Goal: Information Seeking & Learning: Learn about a topic

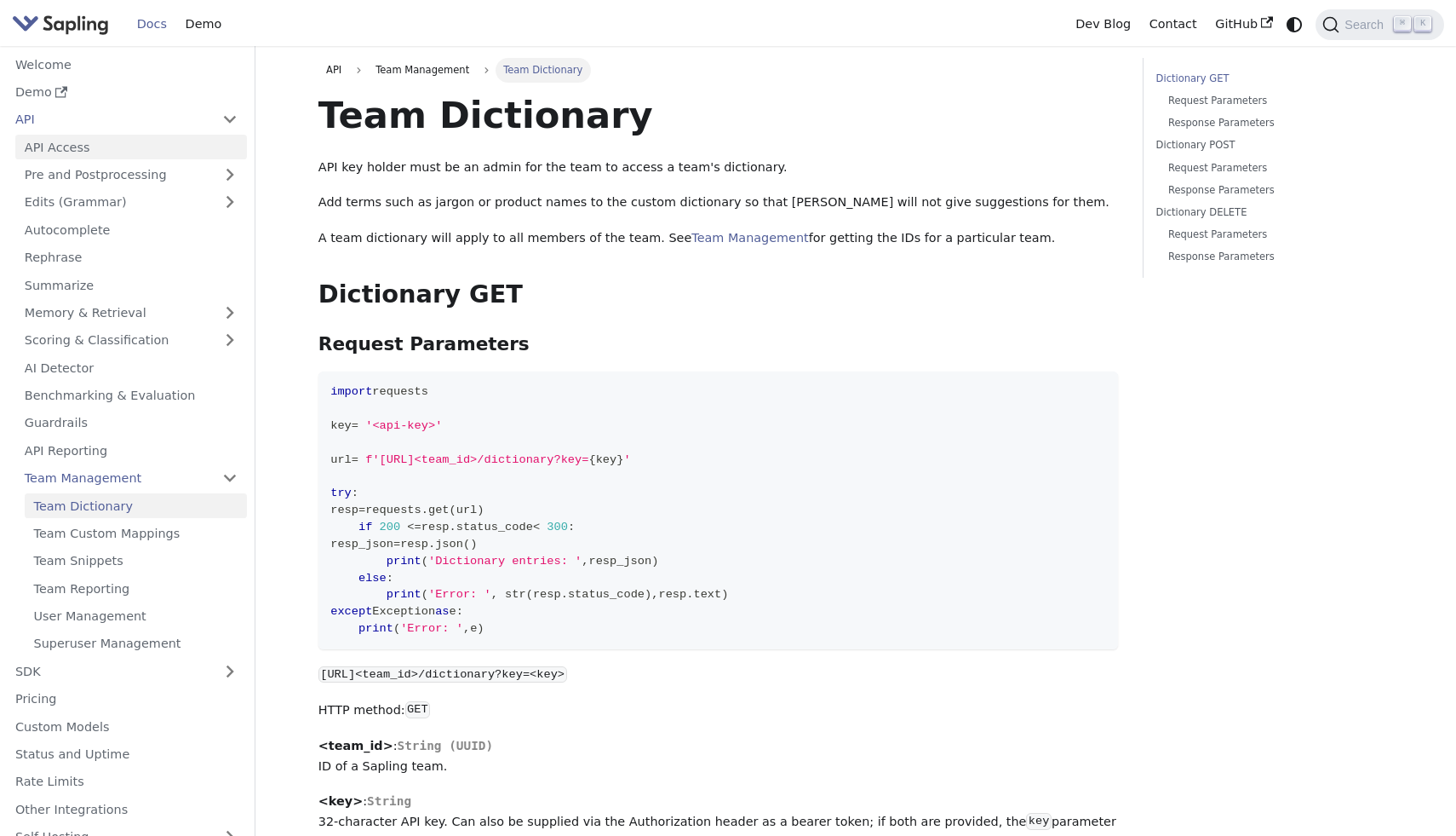
click at [84, 151] on link "API Access" at bounding box center [131, 146] width 232 height 24
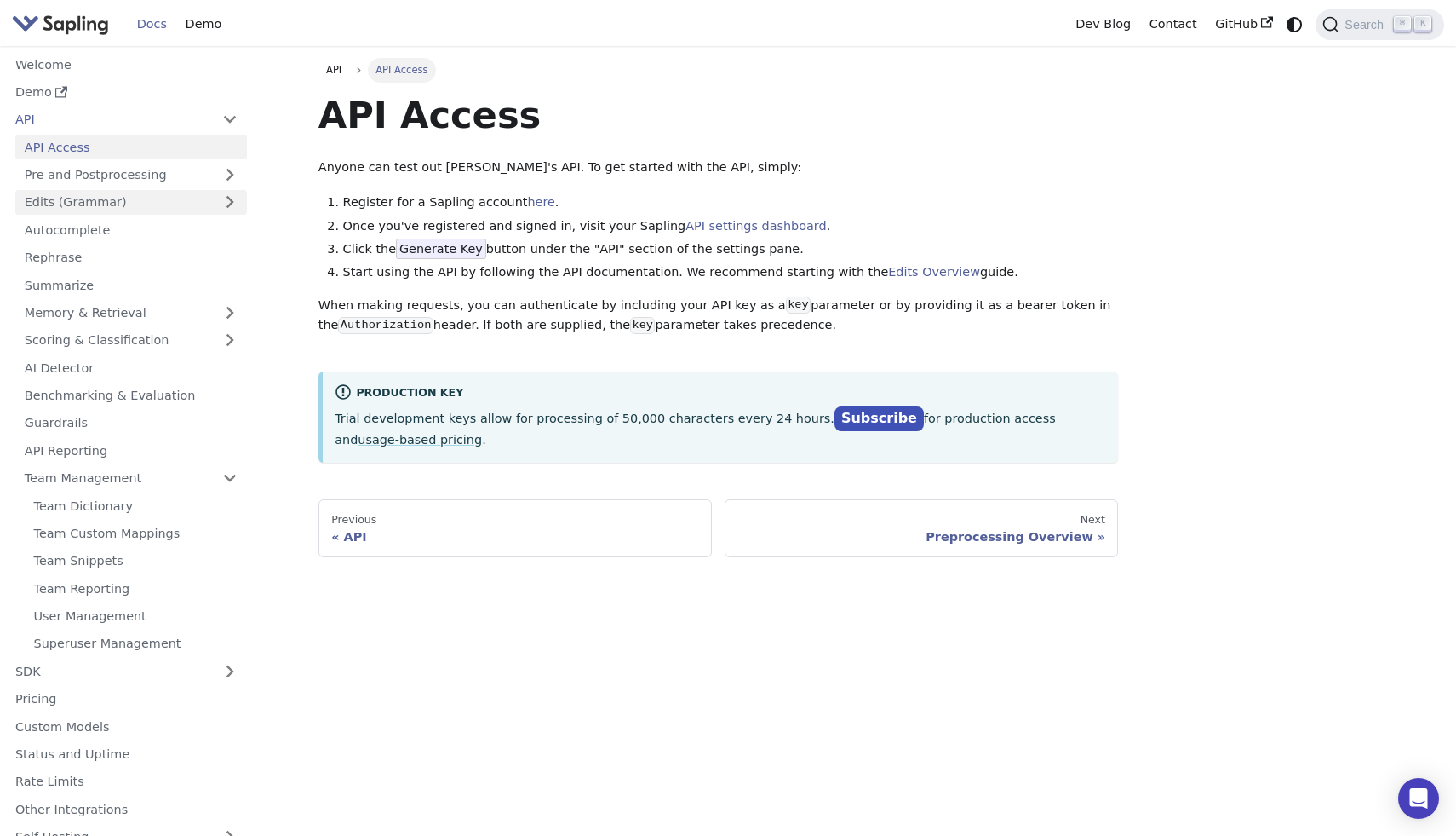
click at [108, 190] on link "Edits (Grammar)" at bounding box center [131, 202] width 232 height 24
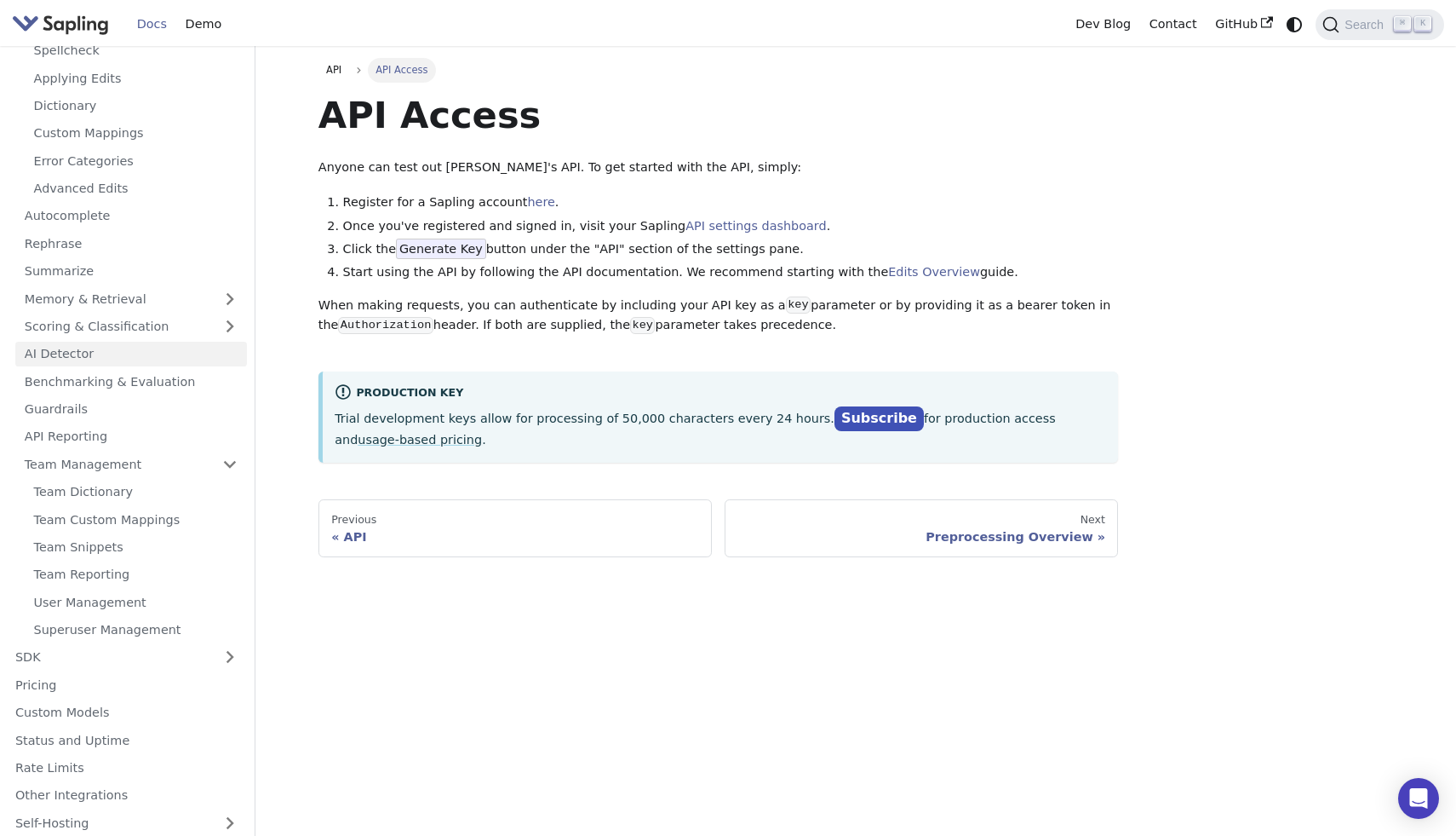
scroll to position [224, 0]
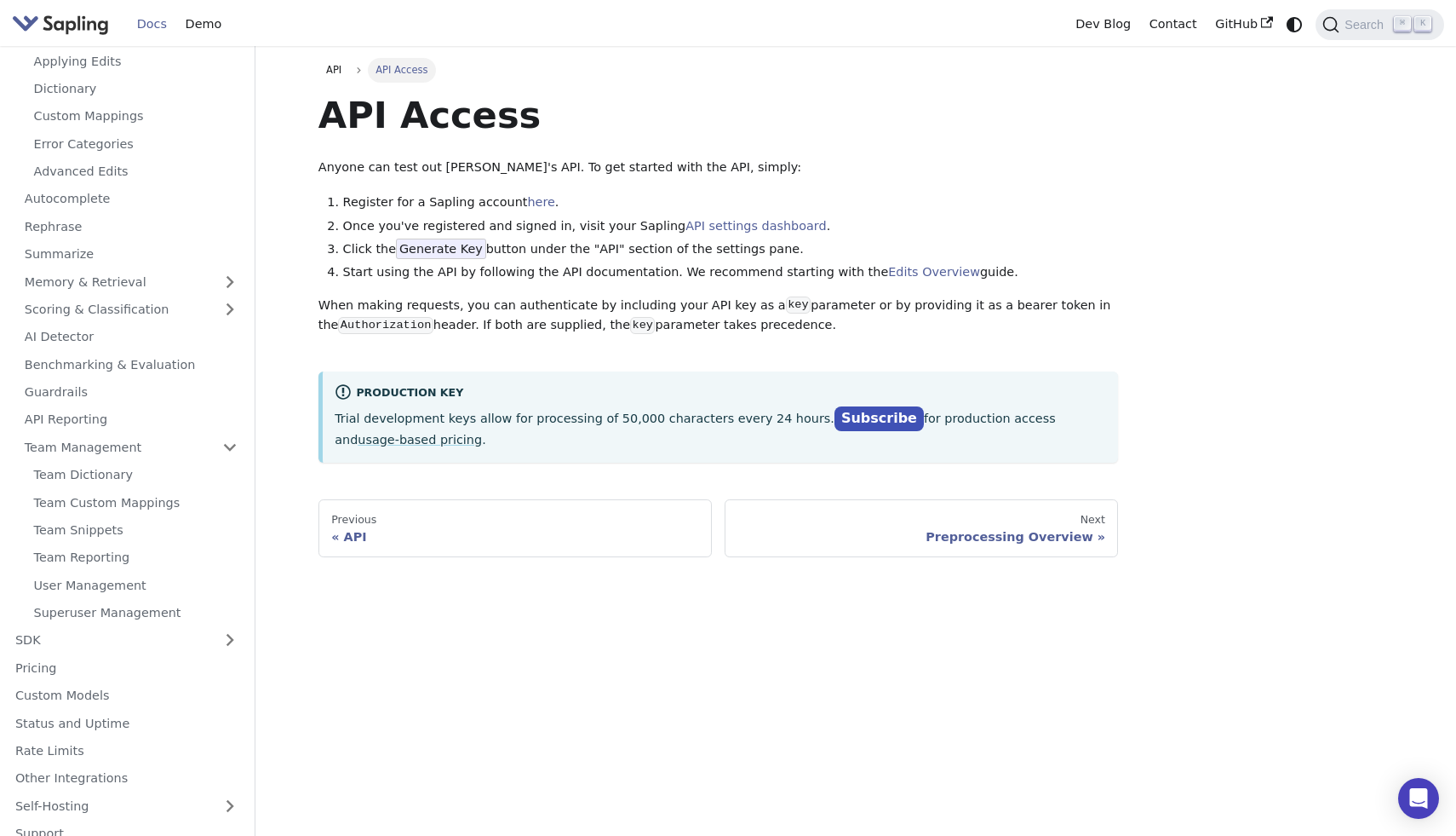
click at [87, 655] on ul "Welcome Demo API API Access Pre and Postprocessing Edits (Grammar) Edits Overvi…" at bounding box center [126, 337] width 241 height 1017
click at [87, 649] on link "SDK" at bounding box center [109, 639] width 206 height 24
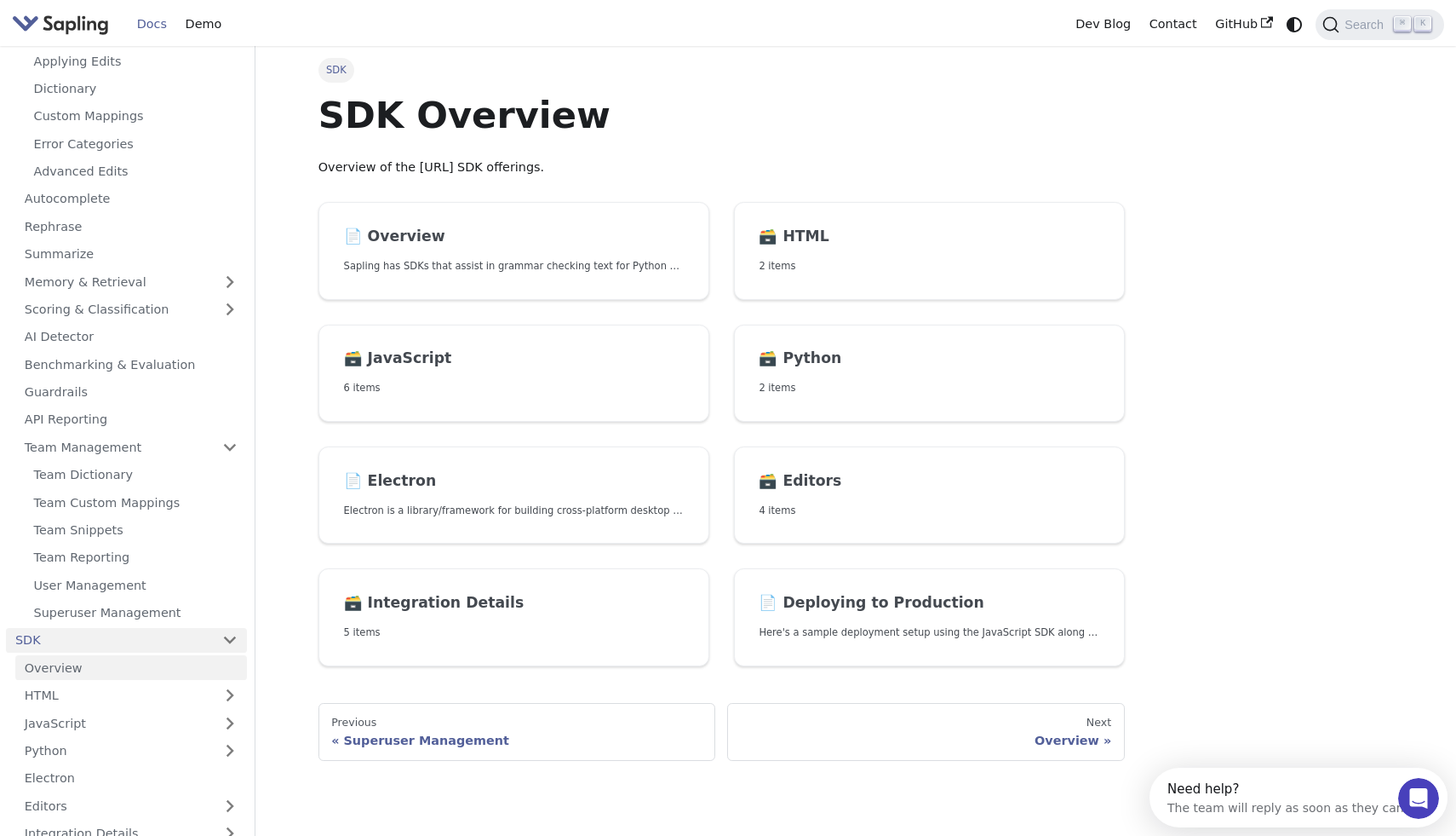
click at [89, 669] on link "Overview" at bounding box center [131, 666] width 232 height 24
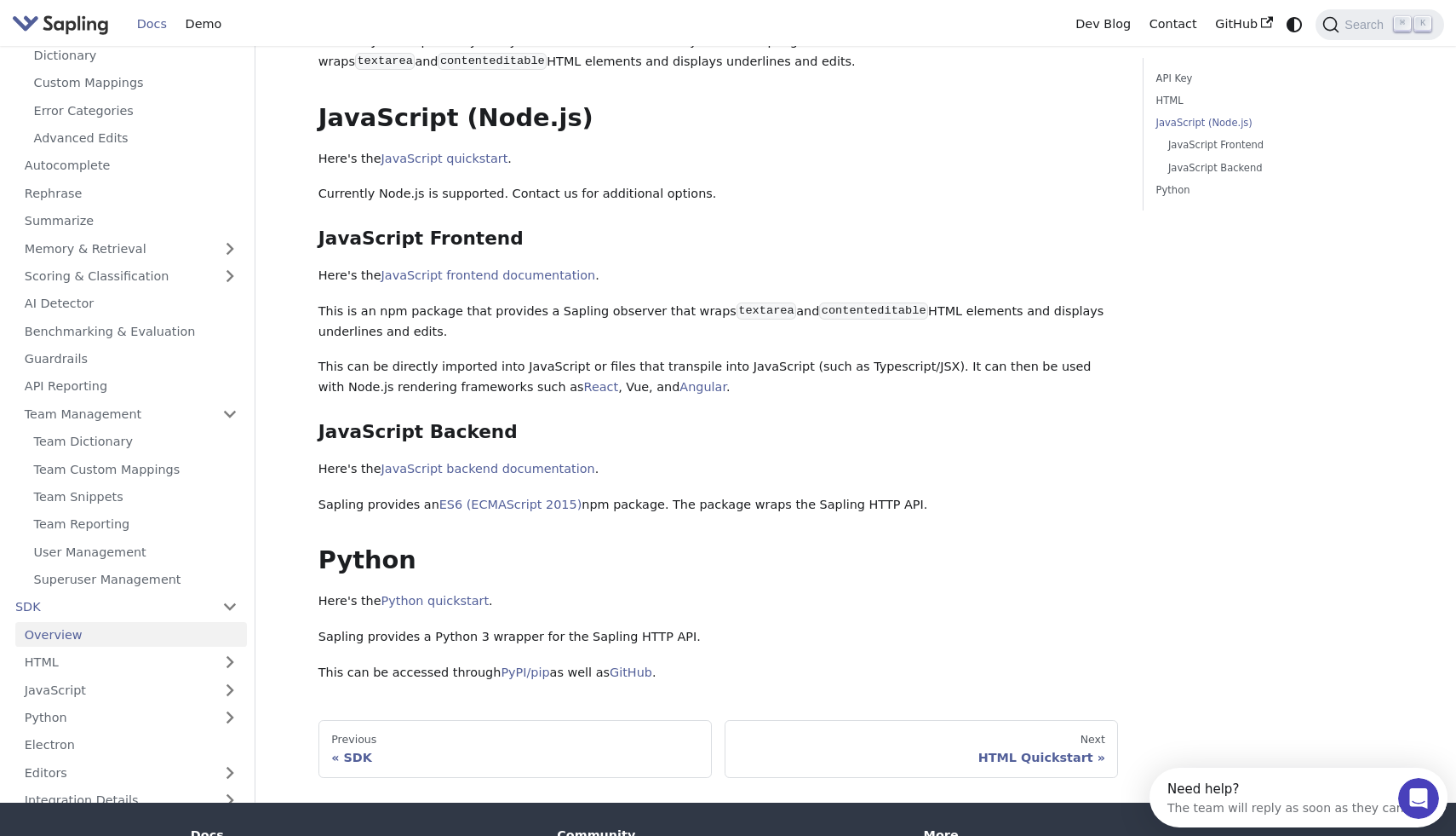
scroll to position [461, 0]
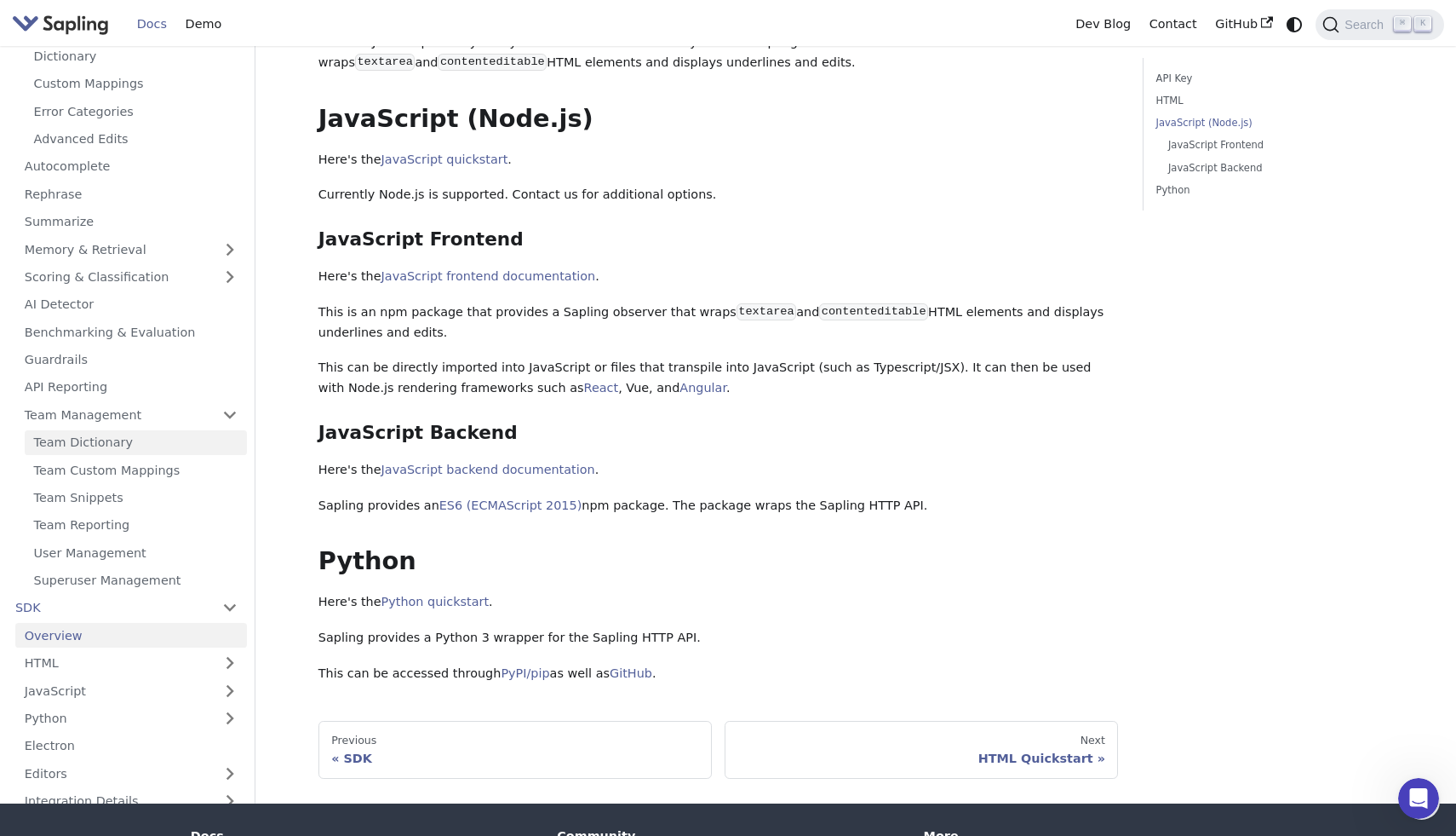
click at [89, 439] on link "Team Dictionary" at bounding box center [135, 442] width 222 height 24
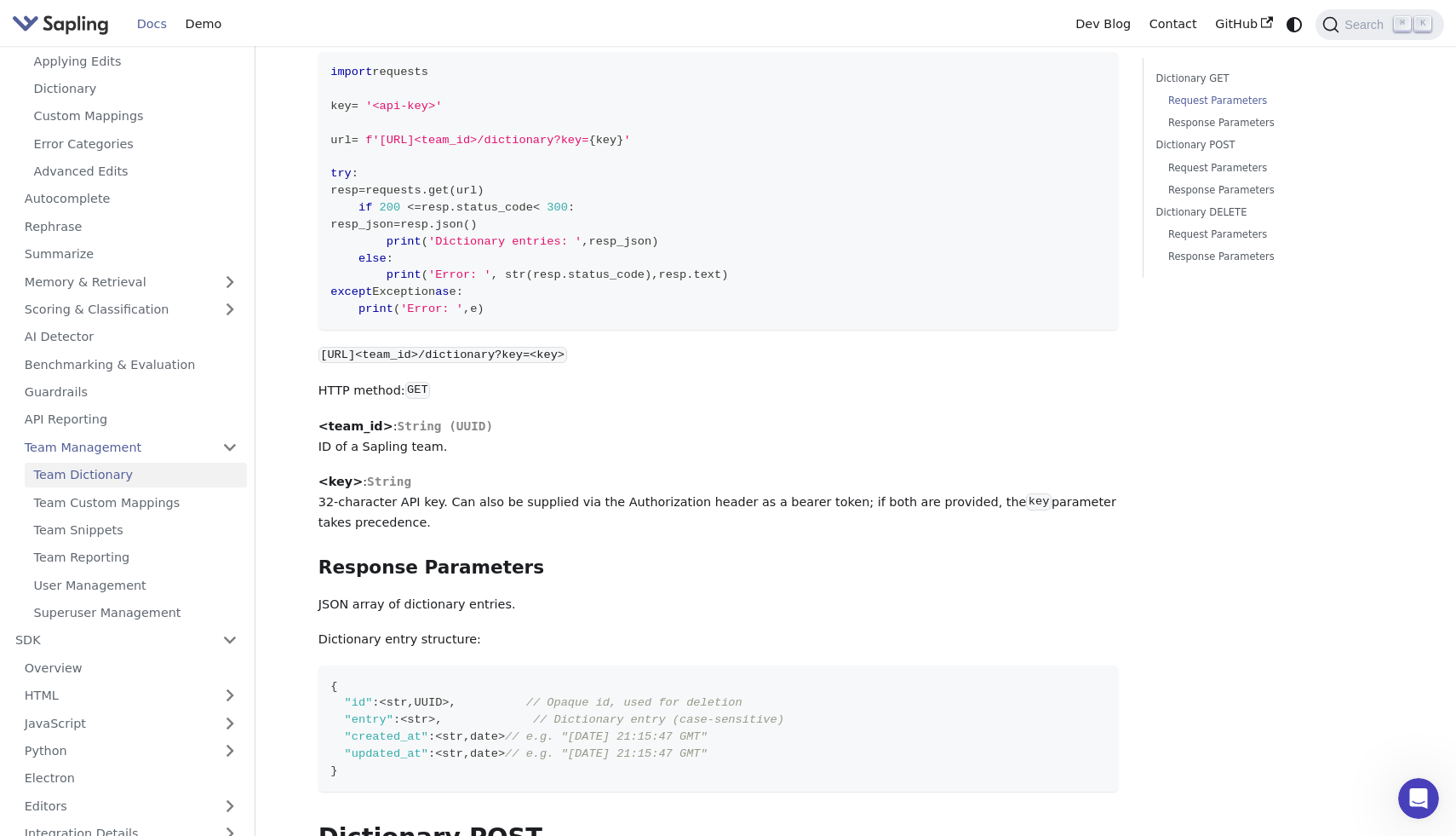
scroll to position [321, 0]
click at [87, 515] on ul "Team Dictionary Team Custom Mappings Team Snippets Team Reporting User Manageme…" at bounding box center [131, 544] width 232 height 163
click at [87, 507] on link "Team Custom Mappings" at bounding box center [135, 501] width 222 height 24
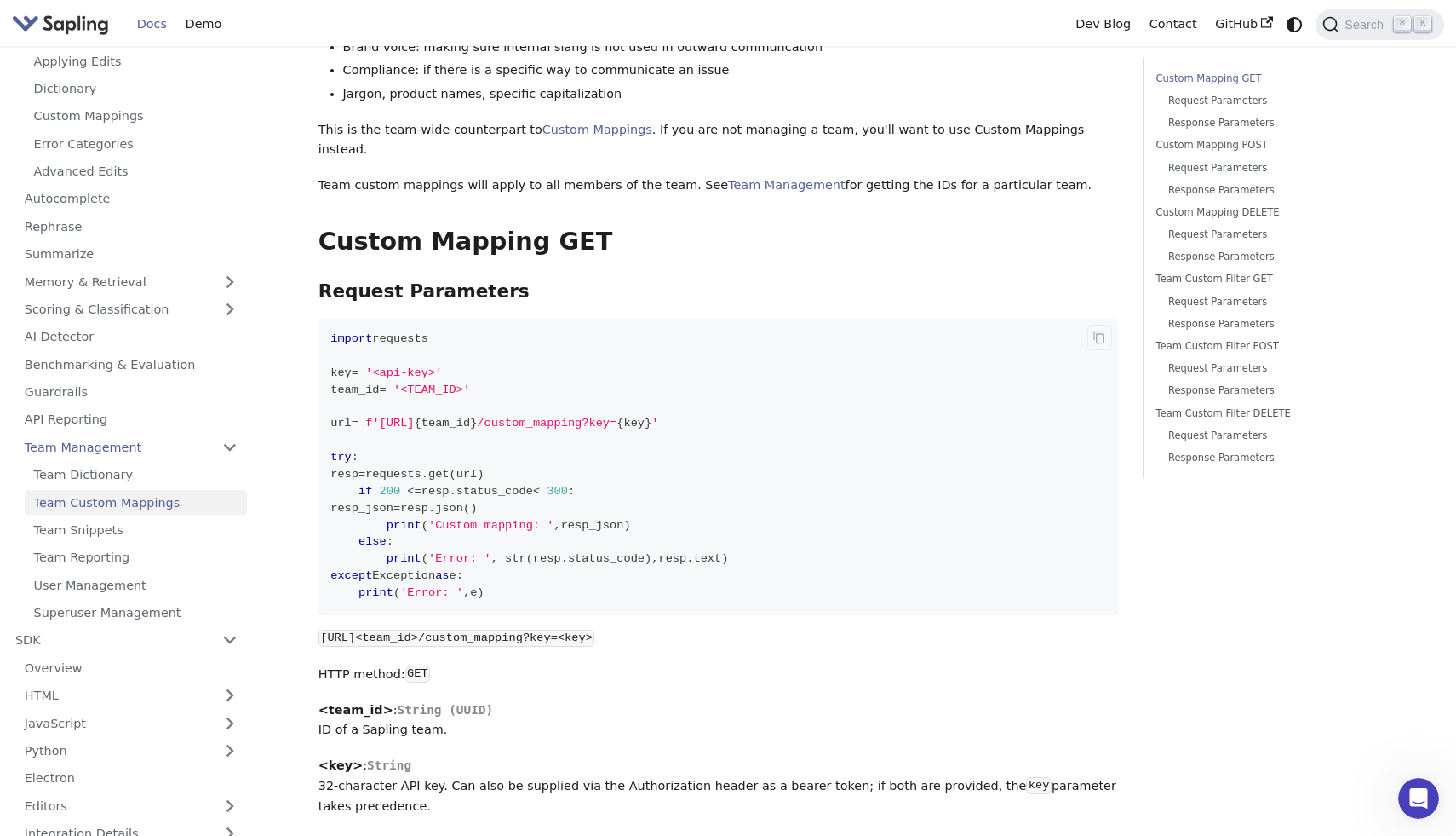
scroll to position [211, 0]
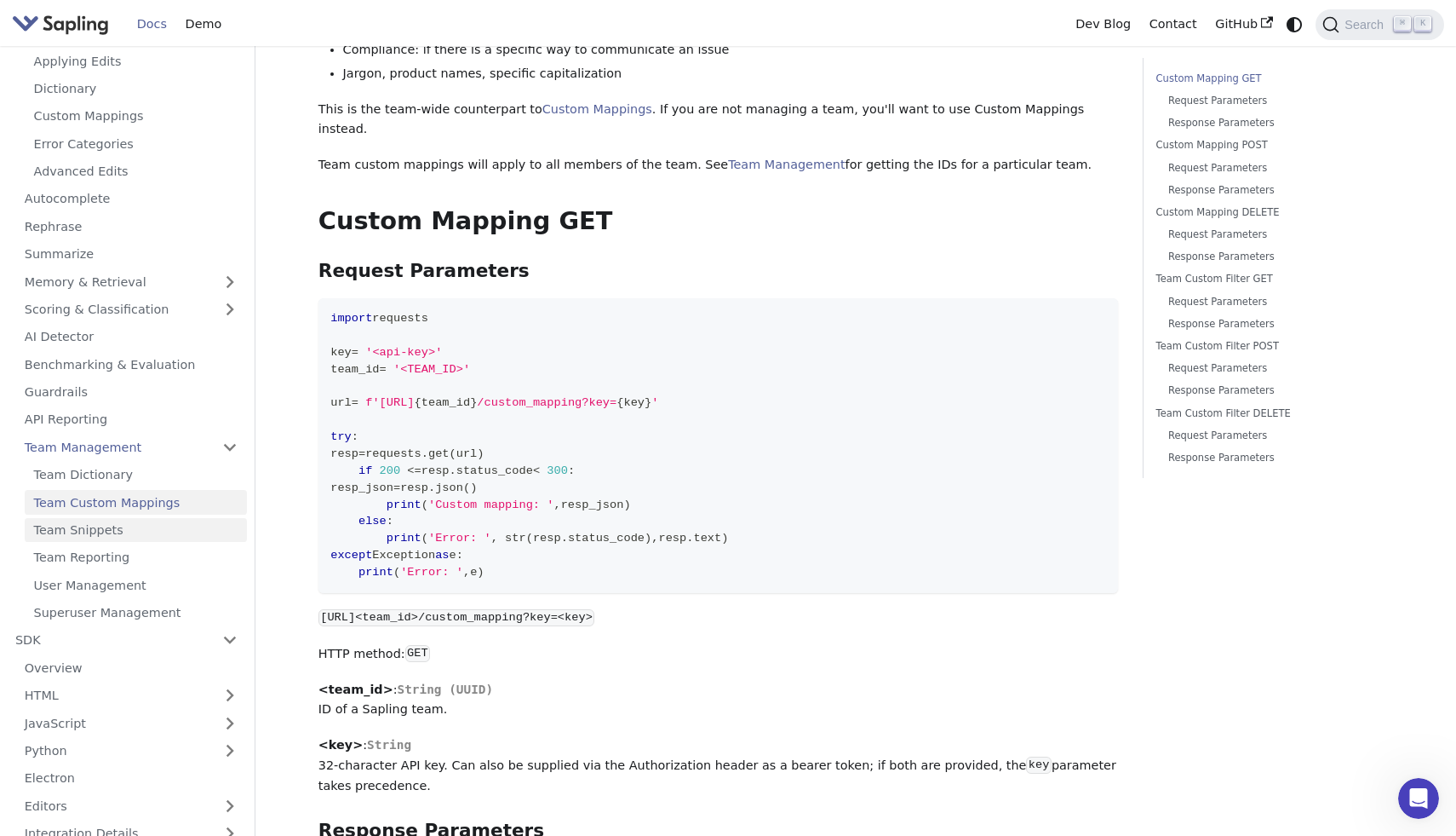
click at [100, 535] on link "Team Snippets" at bounding box center [135, 530] width 222 height 24
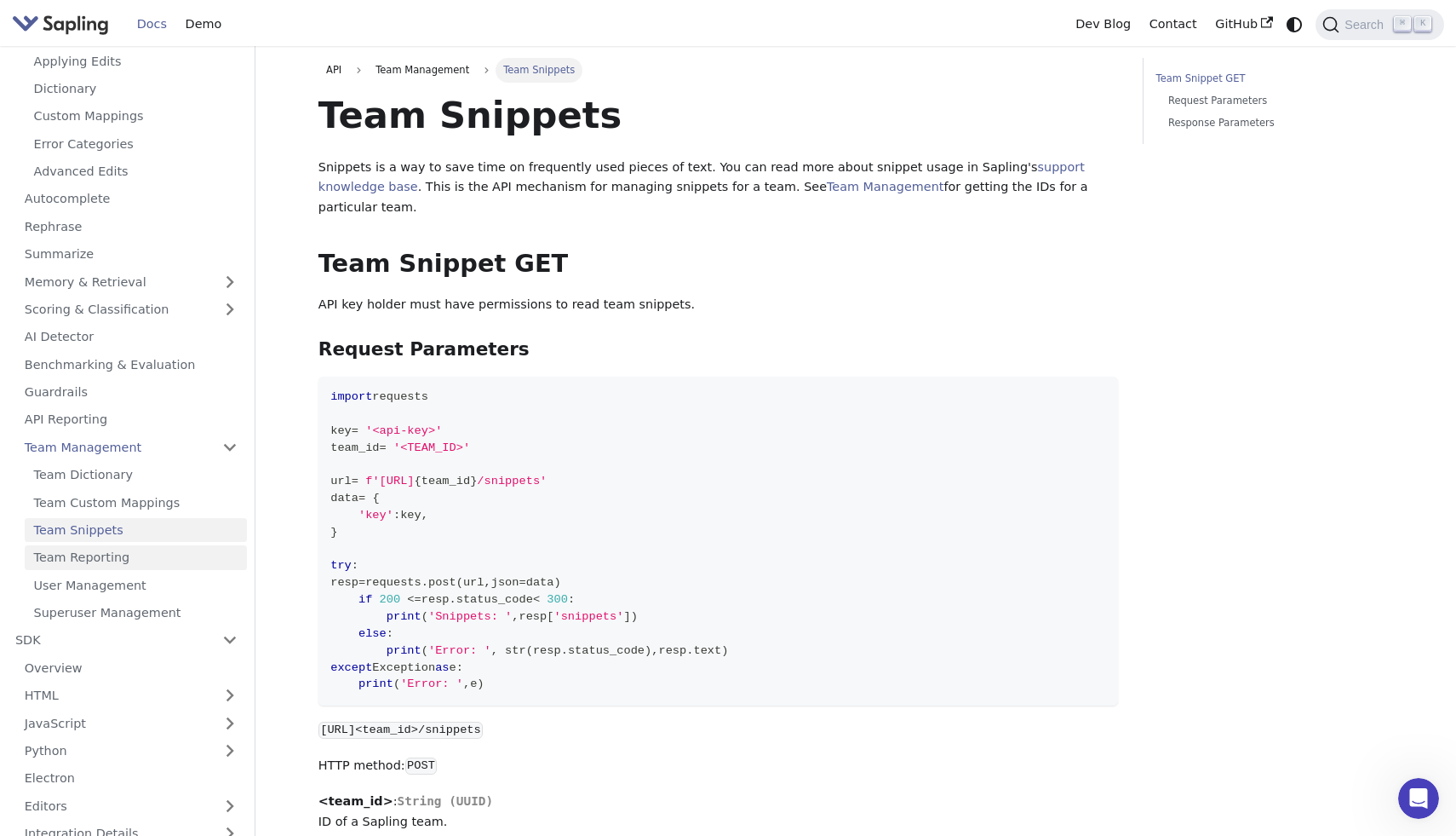
click at [119, 559] on link "Team Reporting" at bounding box center [135, 557] width 222 height 24
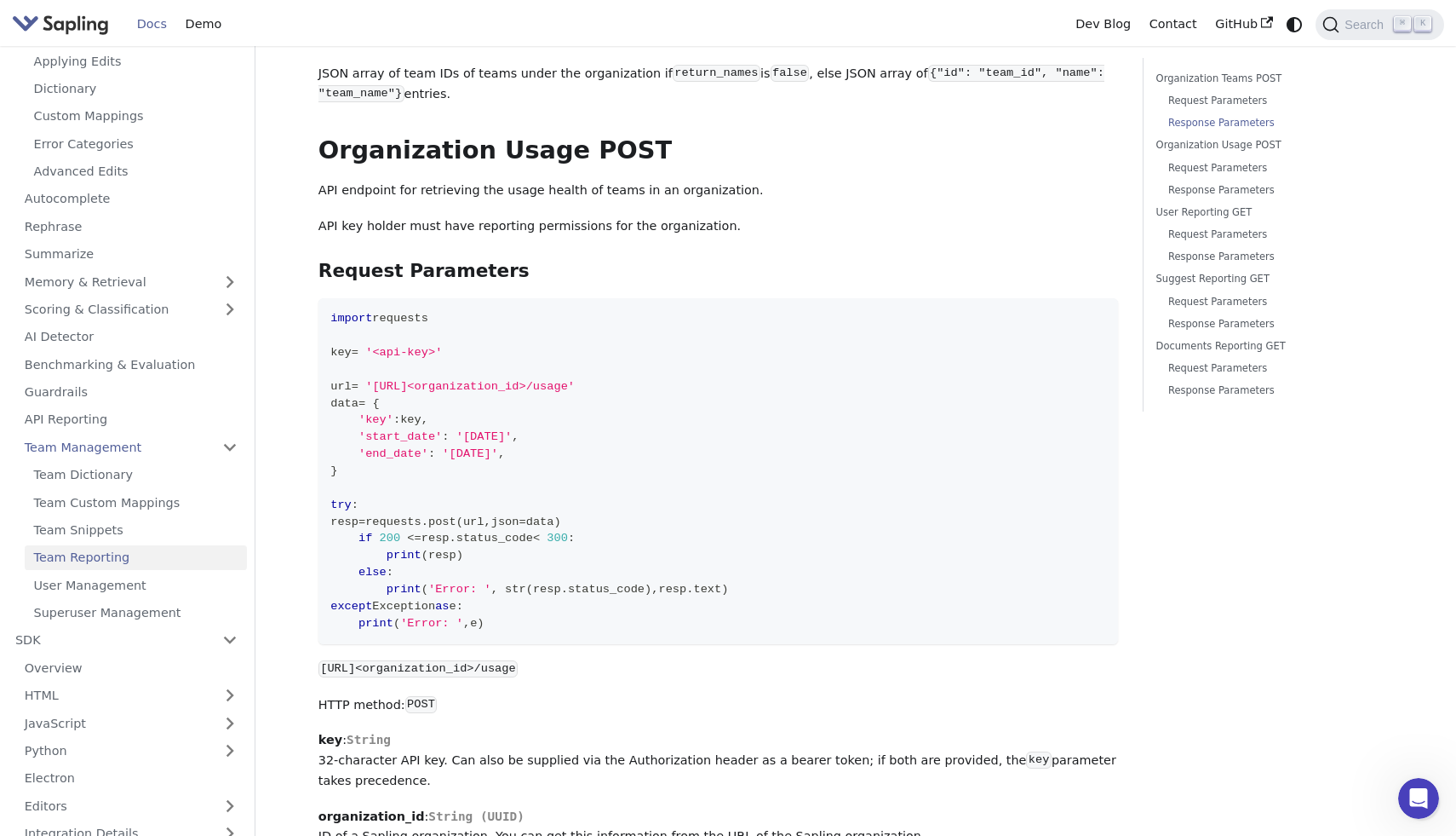
scroll to position [605, 0]
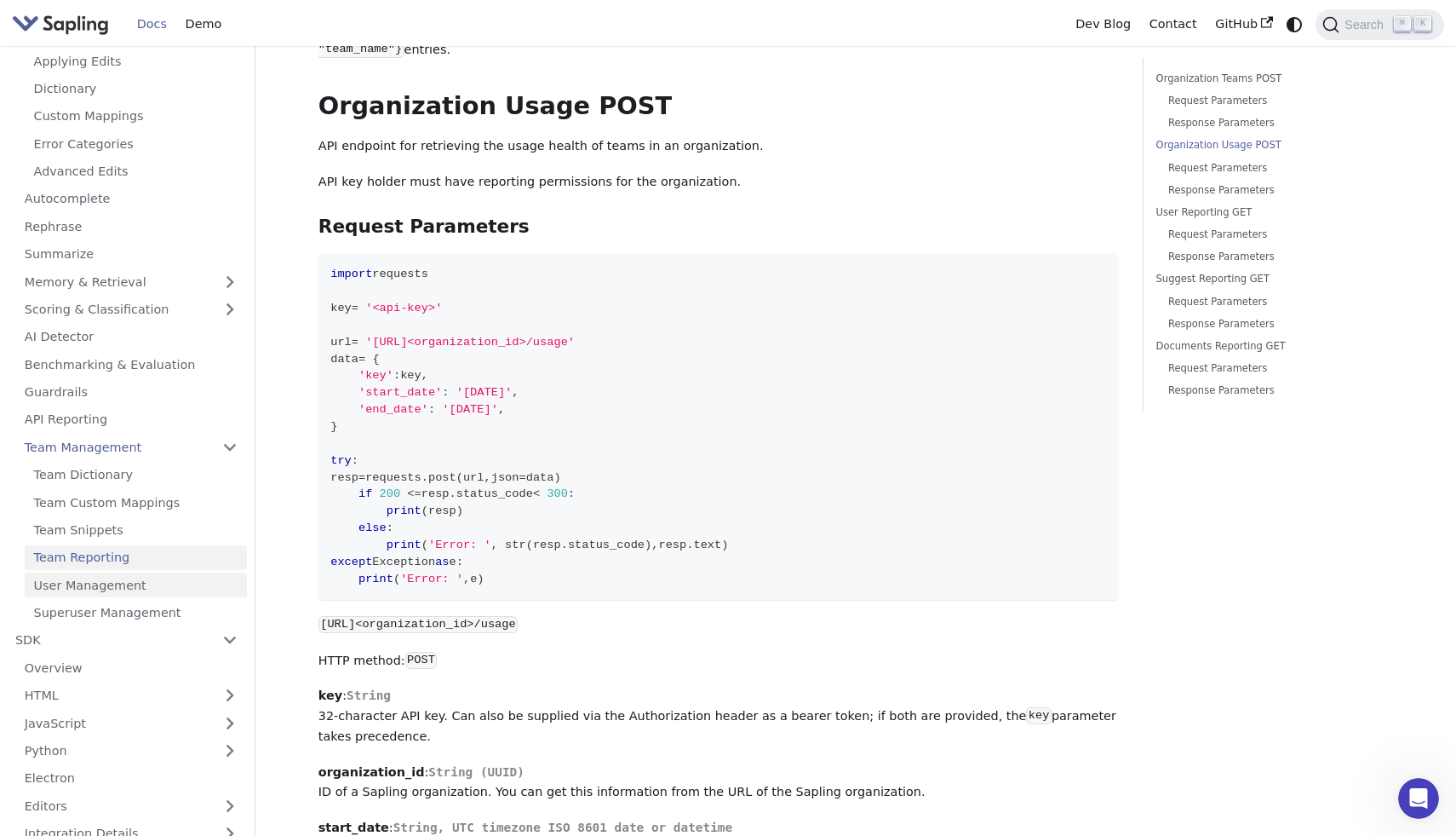
click at [165, 581] on link "User Management" at bounding box center [135, 584] width 222 height 24
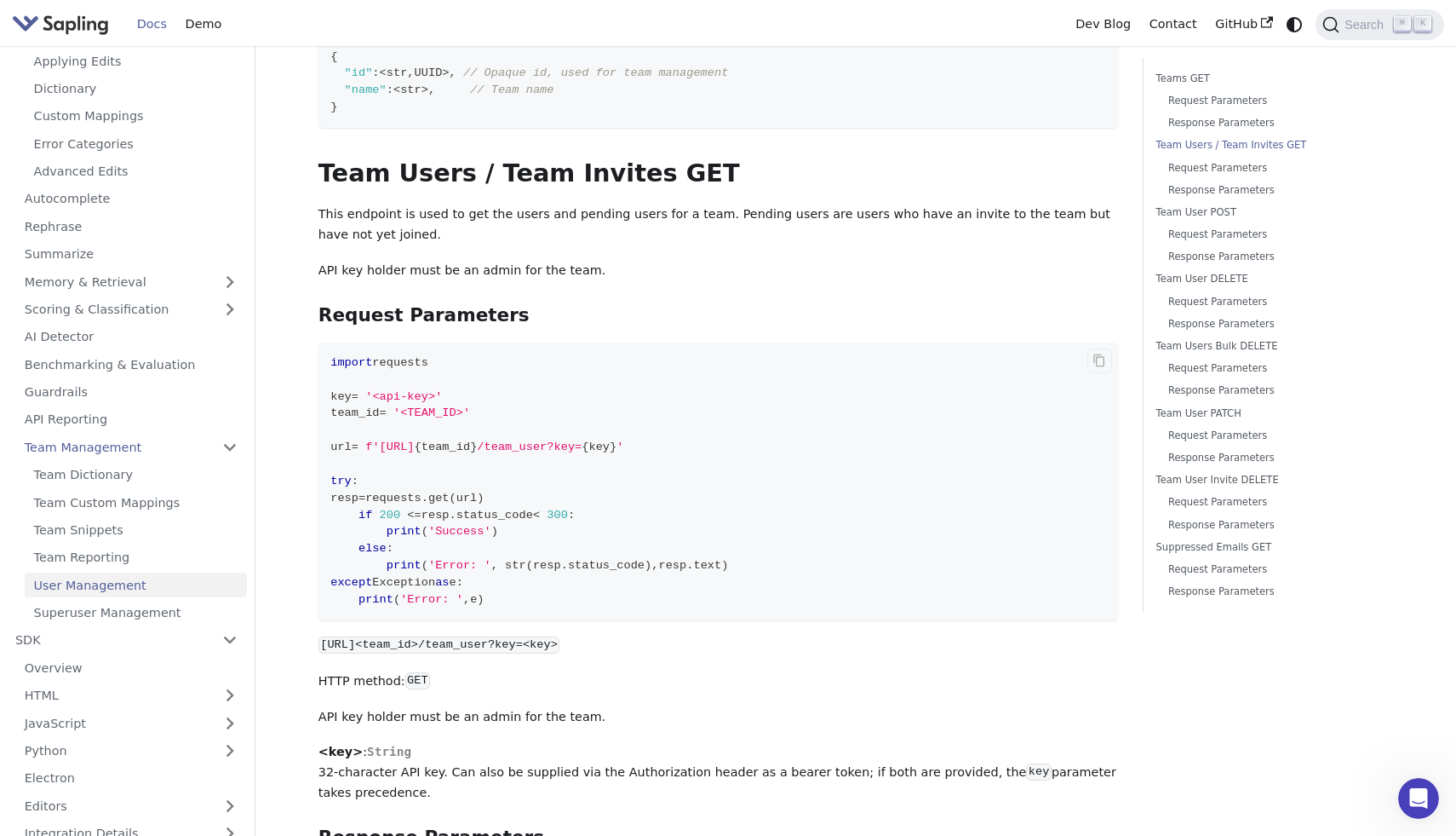
scroll to position [808, 0]
click at [143, 612] on link "Superuser Management" at bounding box center [135, 612] width 222 height 24
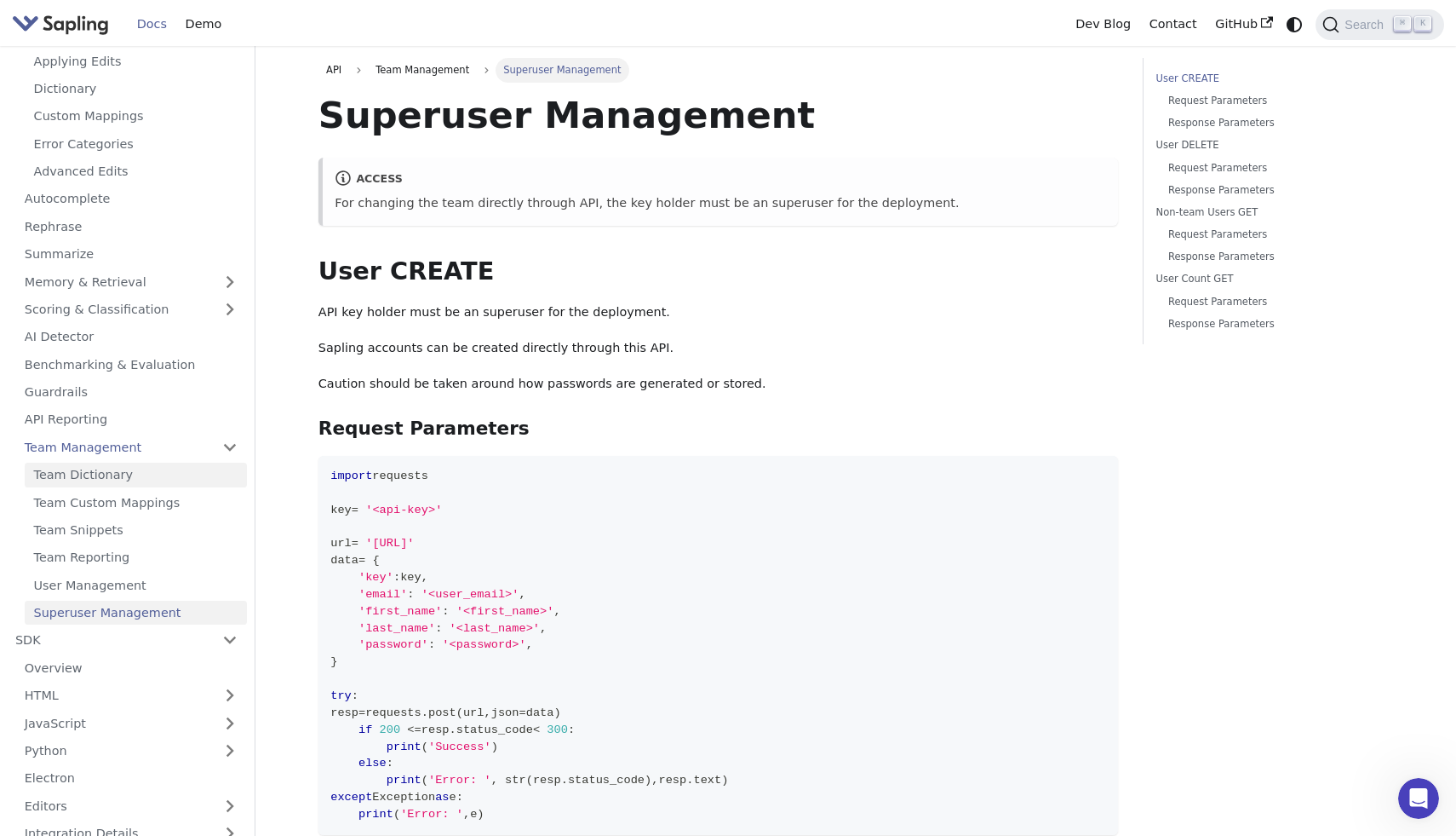
click at [118, 471] on link "Team Dictionary" at bounding box center [135, 474] width 222 height 24
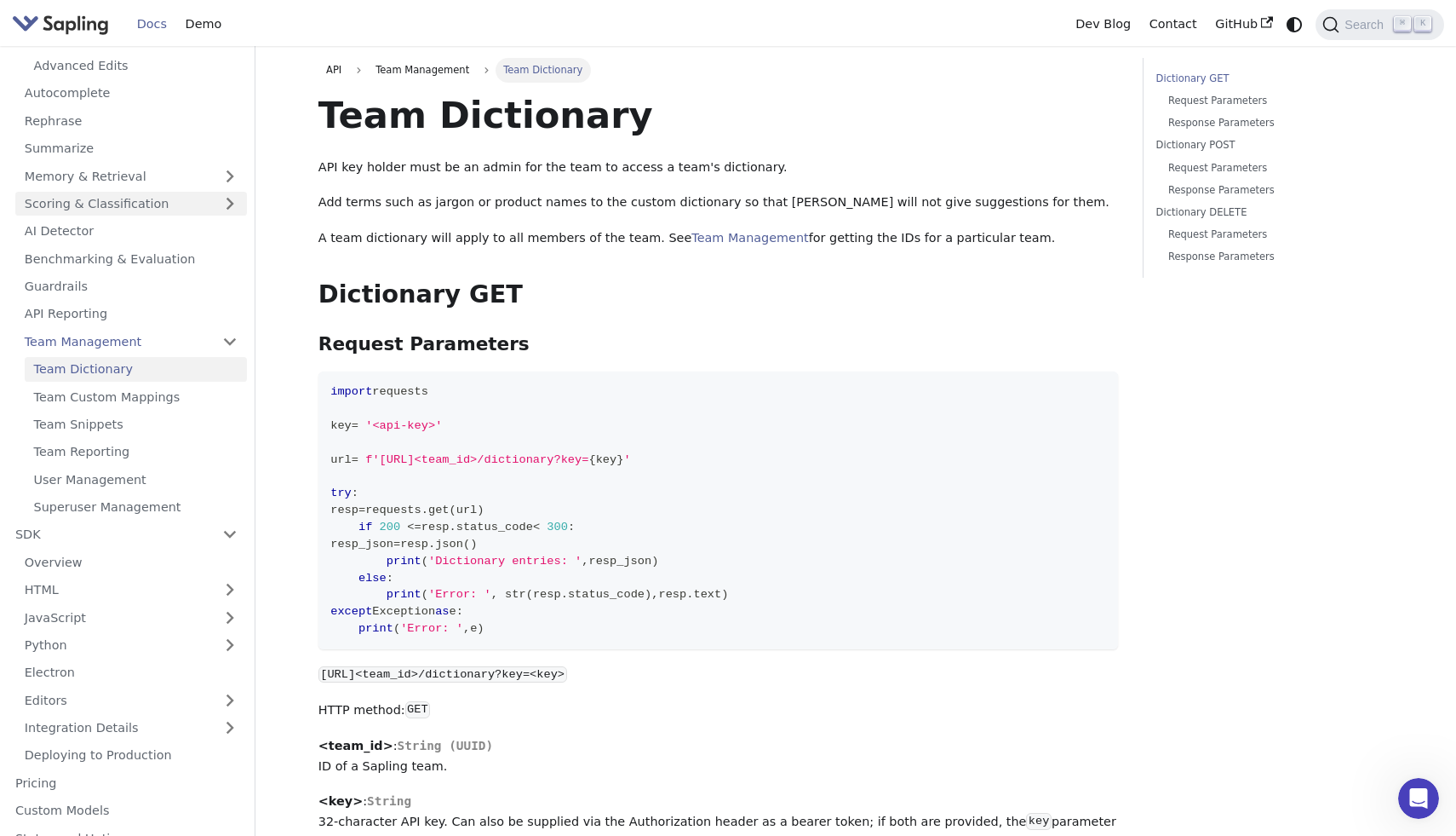
scroll to position [333, 0]
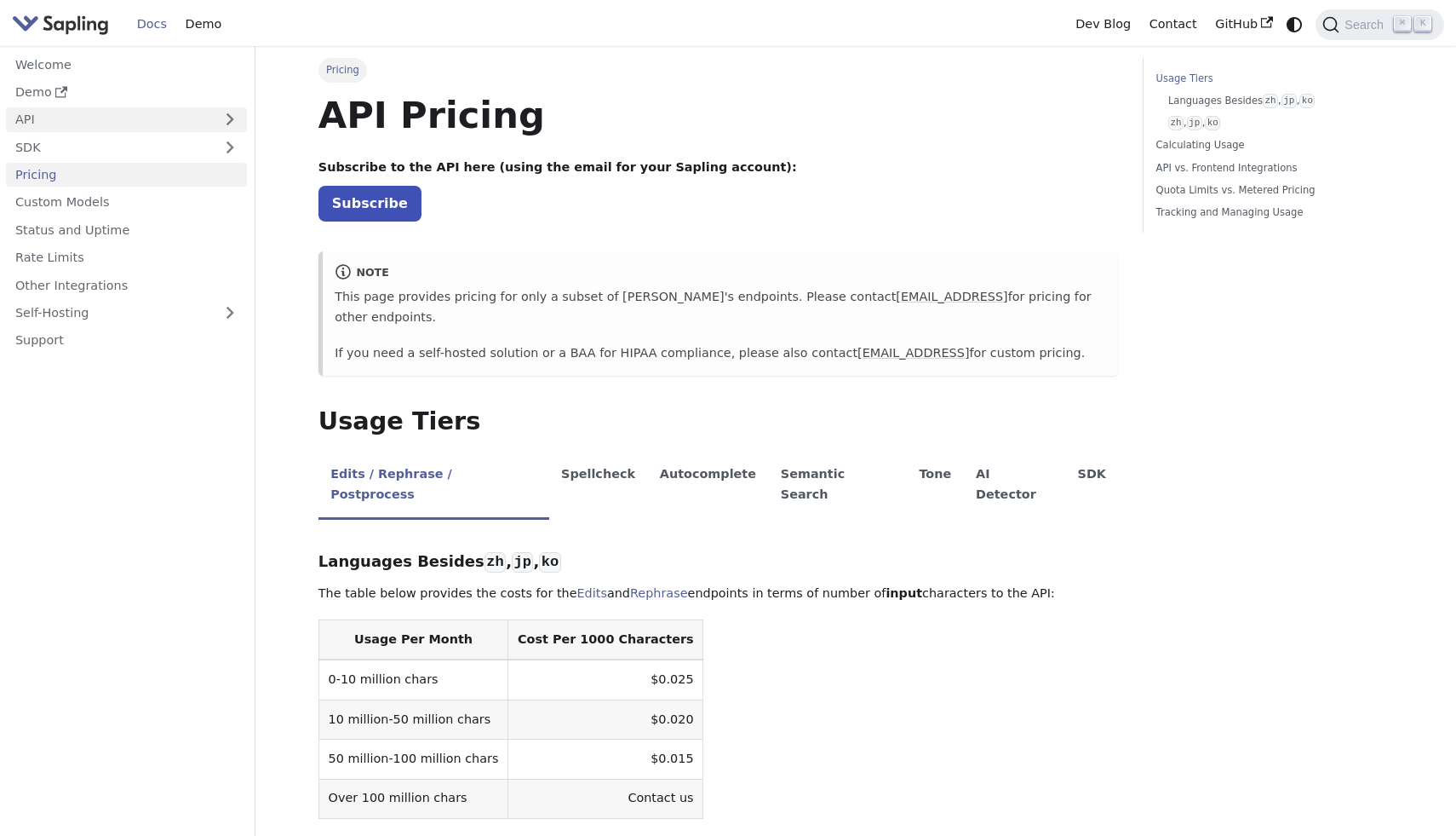
click at [95, 116] on link "API" at bounding box center [109, 119] width 206 height 24
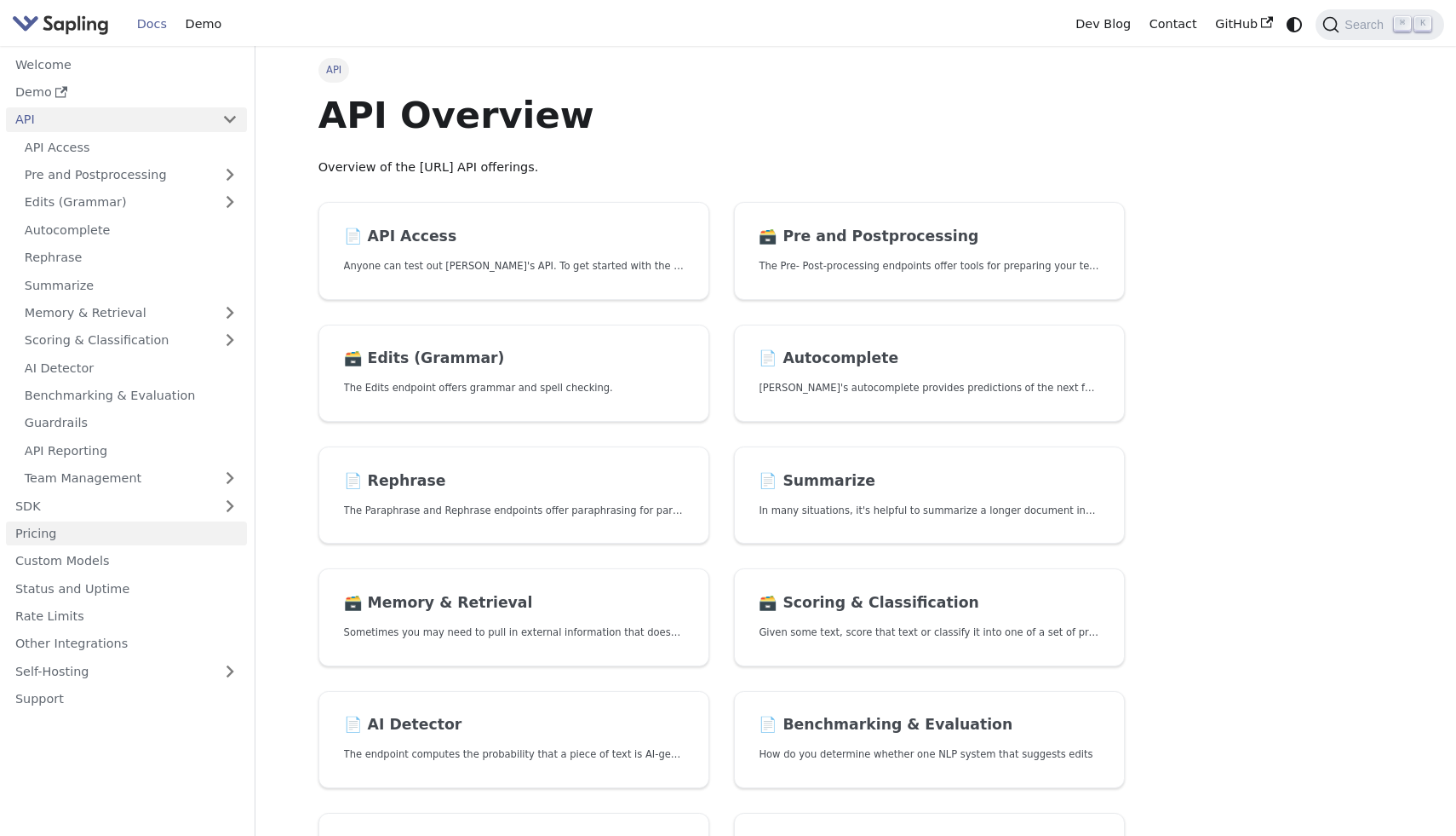
click at [98, 534] on link "Pricing" at bounding box center [126, 532] width 241 height 24
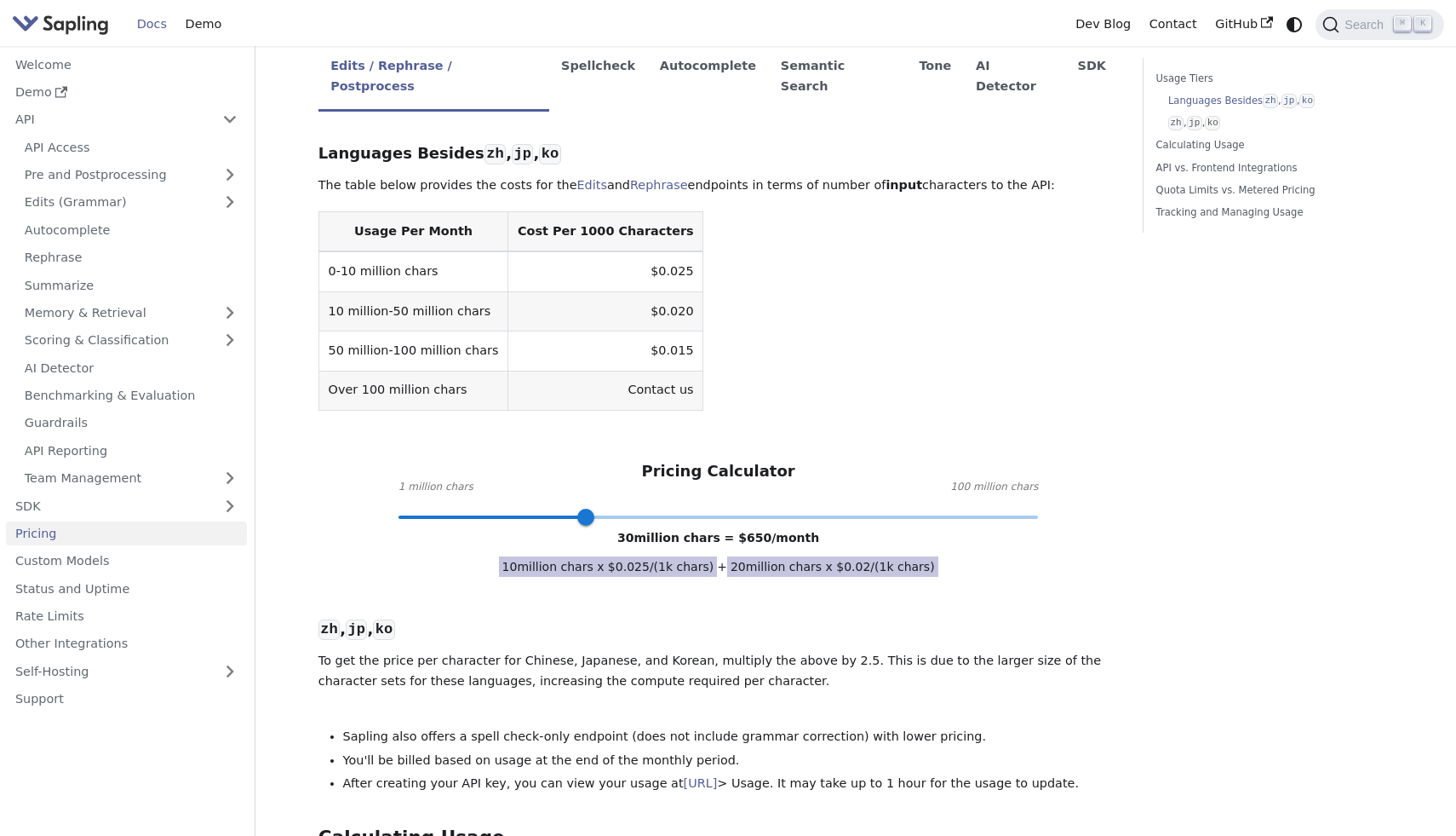
scroll to position [407, 0]
drag, startPoint x: 587, startPoint y: 480, endPoint x: 367, endPoint y: 479, distance: 220.0
click at [367, 479] on div "Languages Besides zh , jp , ko ​ The table below provides the costs for the Edi…" at bounding box center [718, 820] width 801 height 1394
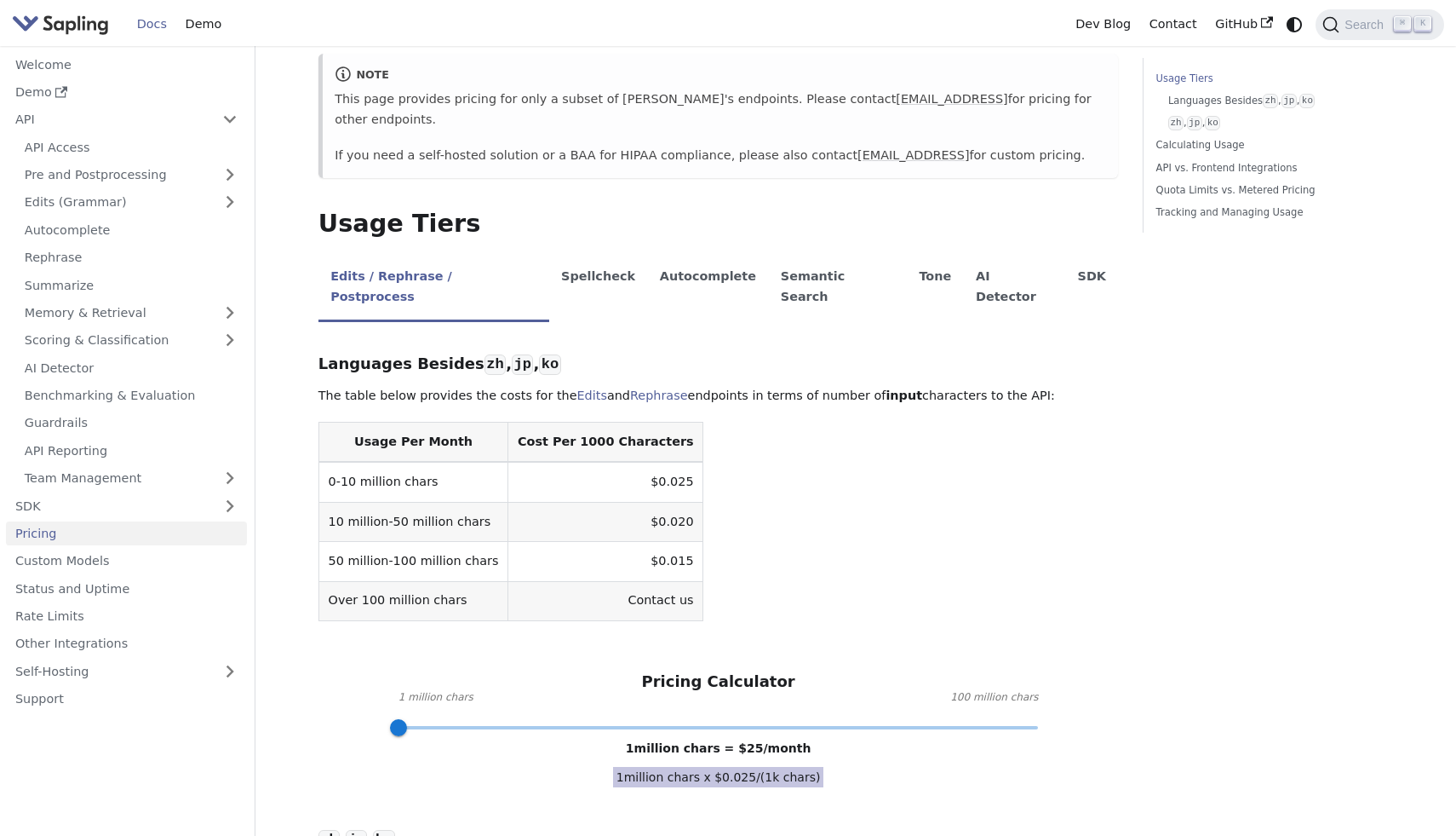
scroll to position [144, 0]
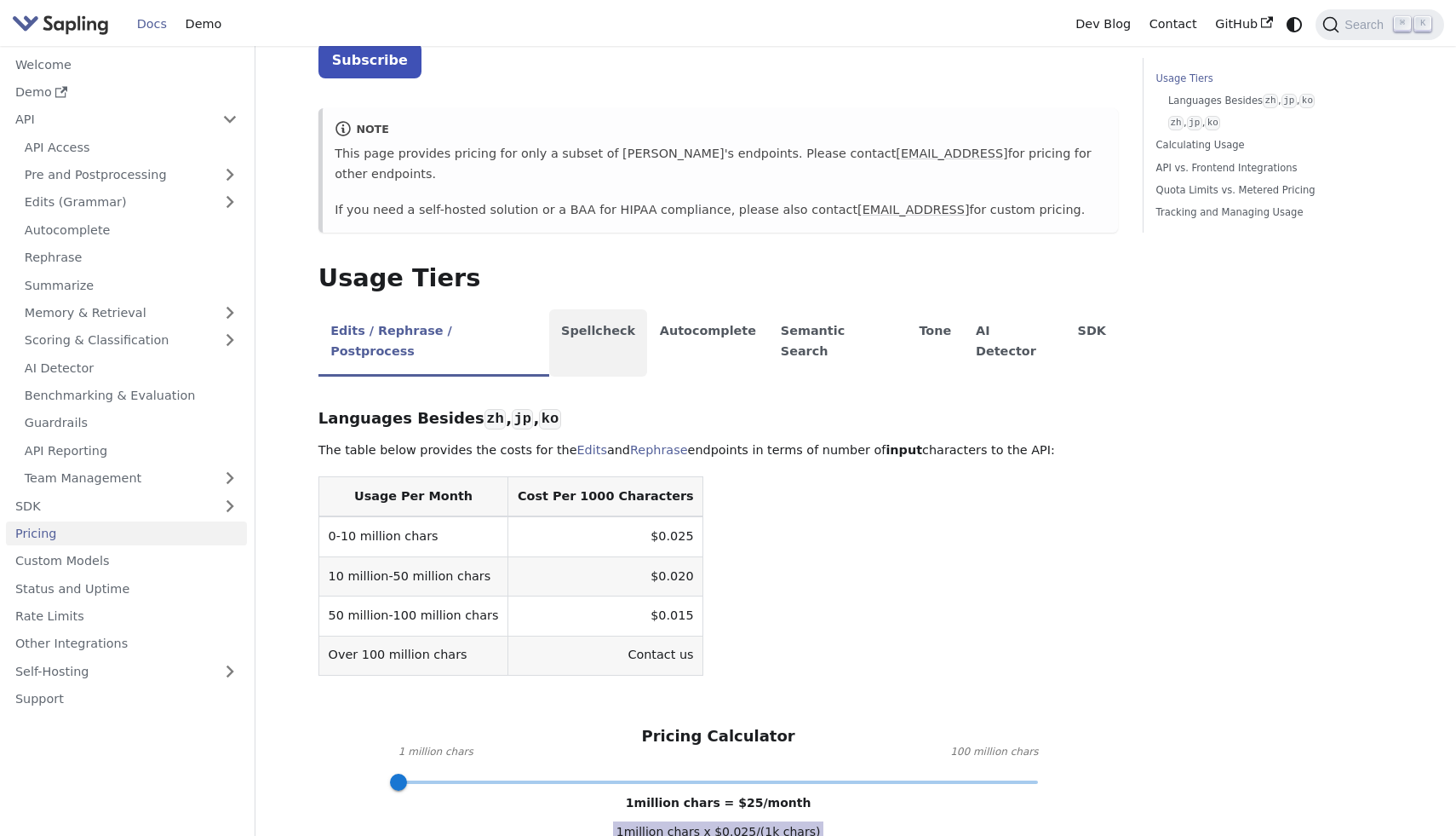
click at [551, 311] on li "Spellcheck" at bounding box center [598, 342] width 99 height 67
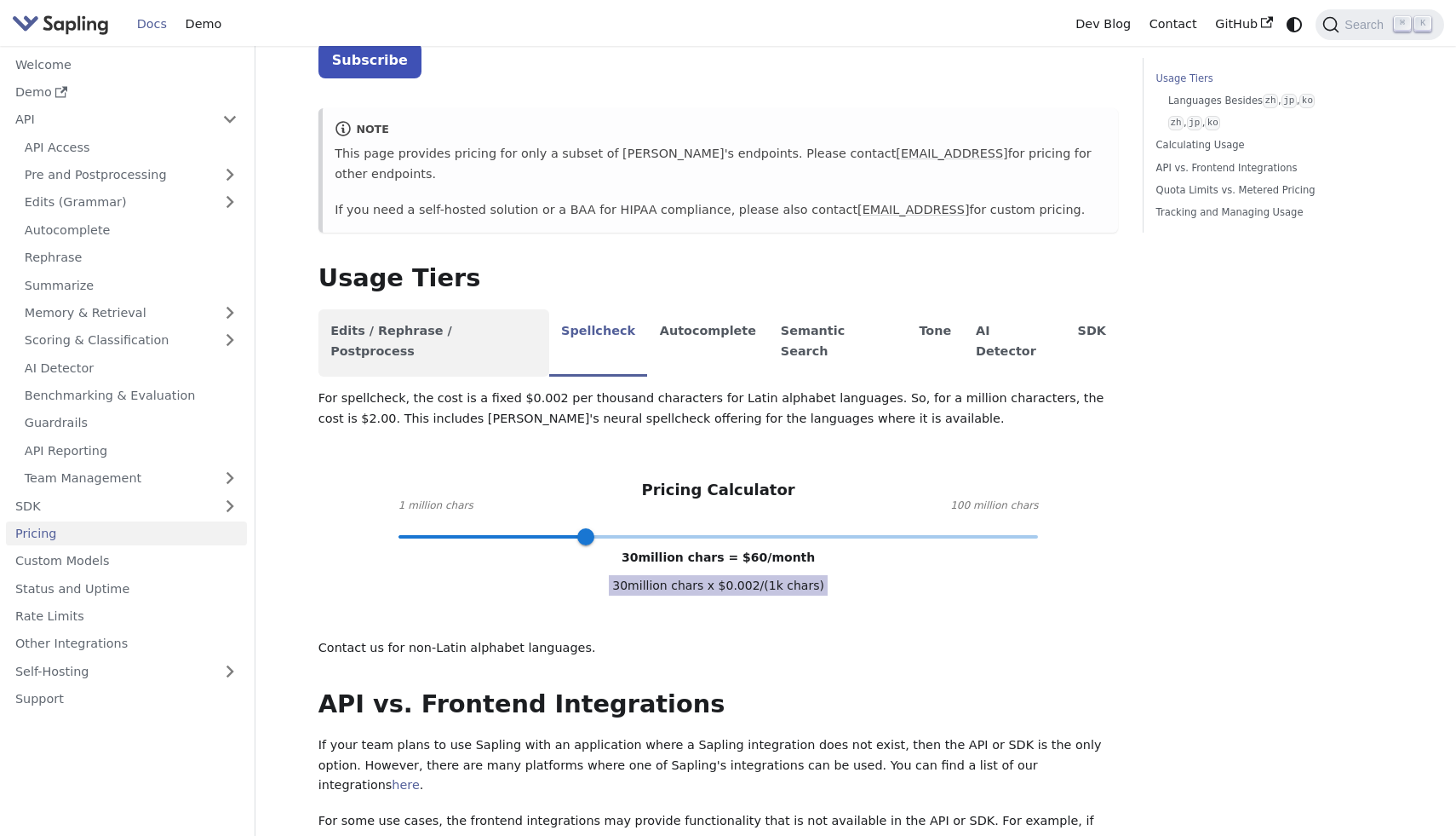
click at [453, 314] on li "Edits / Rephrase / Postprocess" at bounding box center [433, 342] width 231 height 67
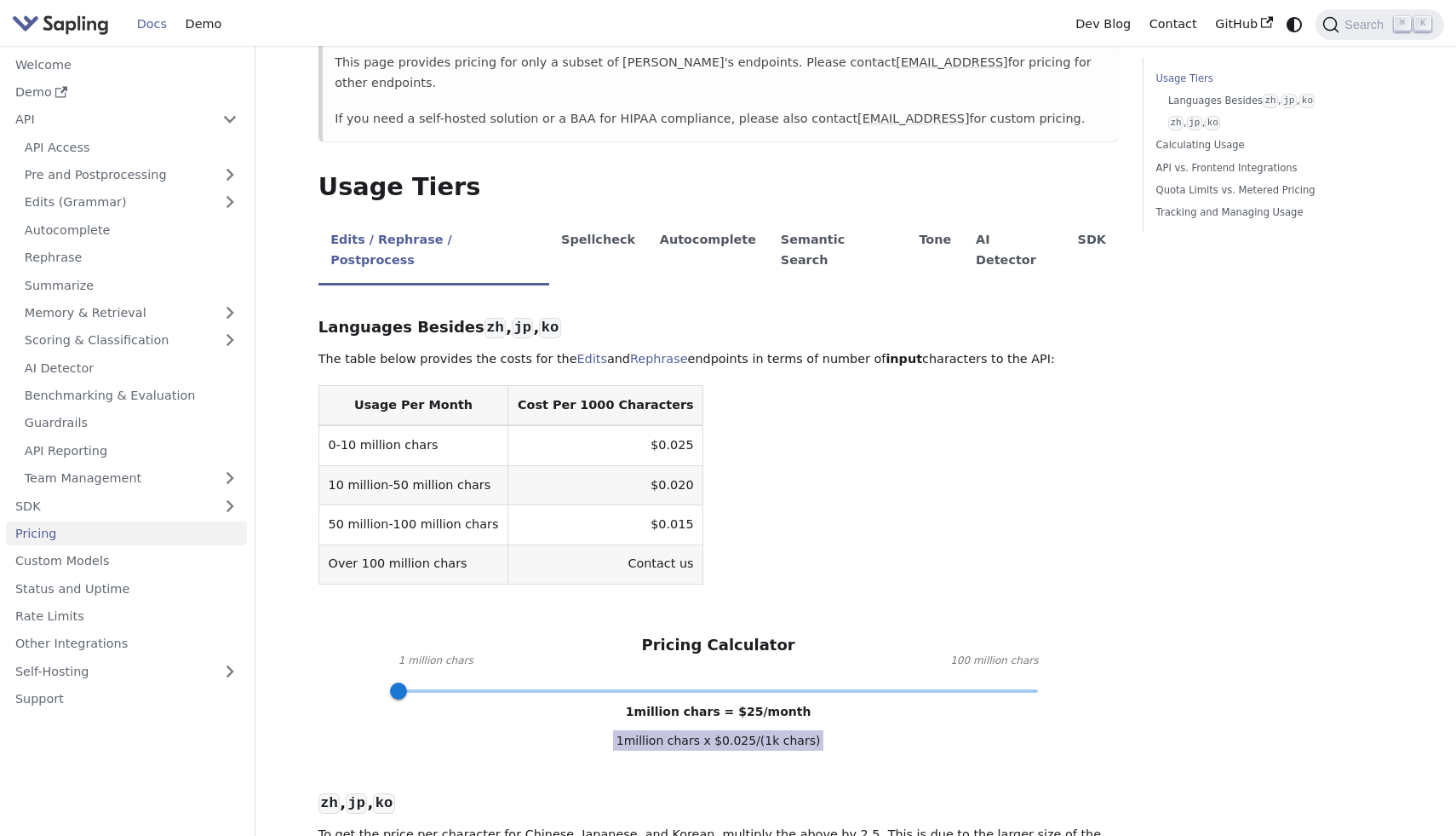
scroll to position [233, 0]
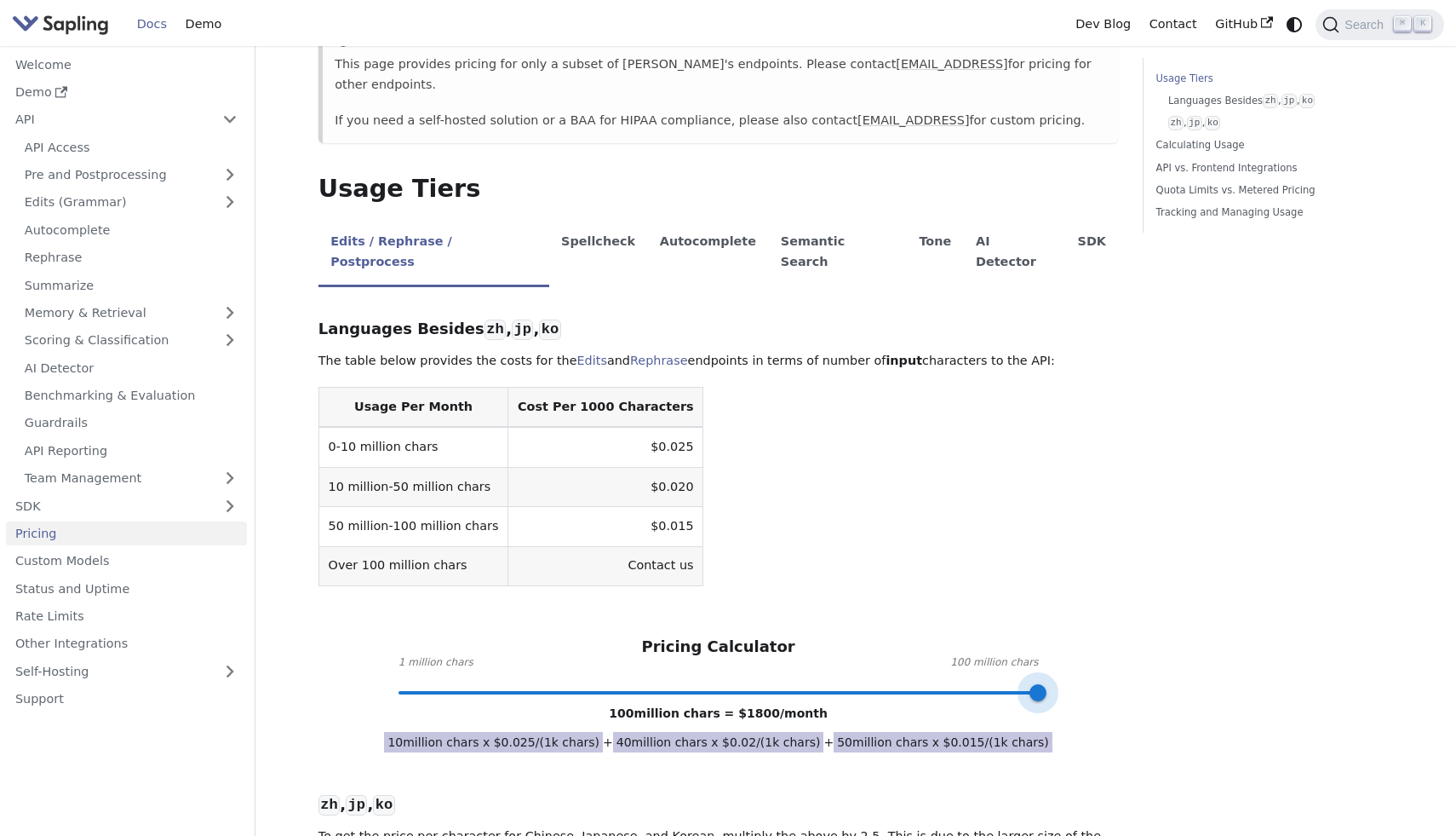
drag, startPoint x: 406, startPoint y: 652, endPoint x: 1220, endPoint y: 652, distance: 814.0
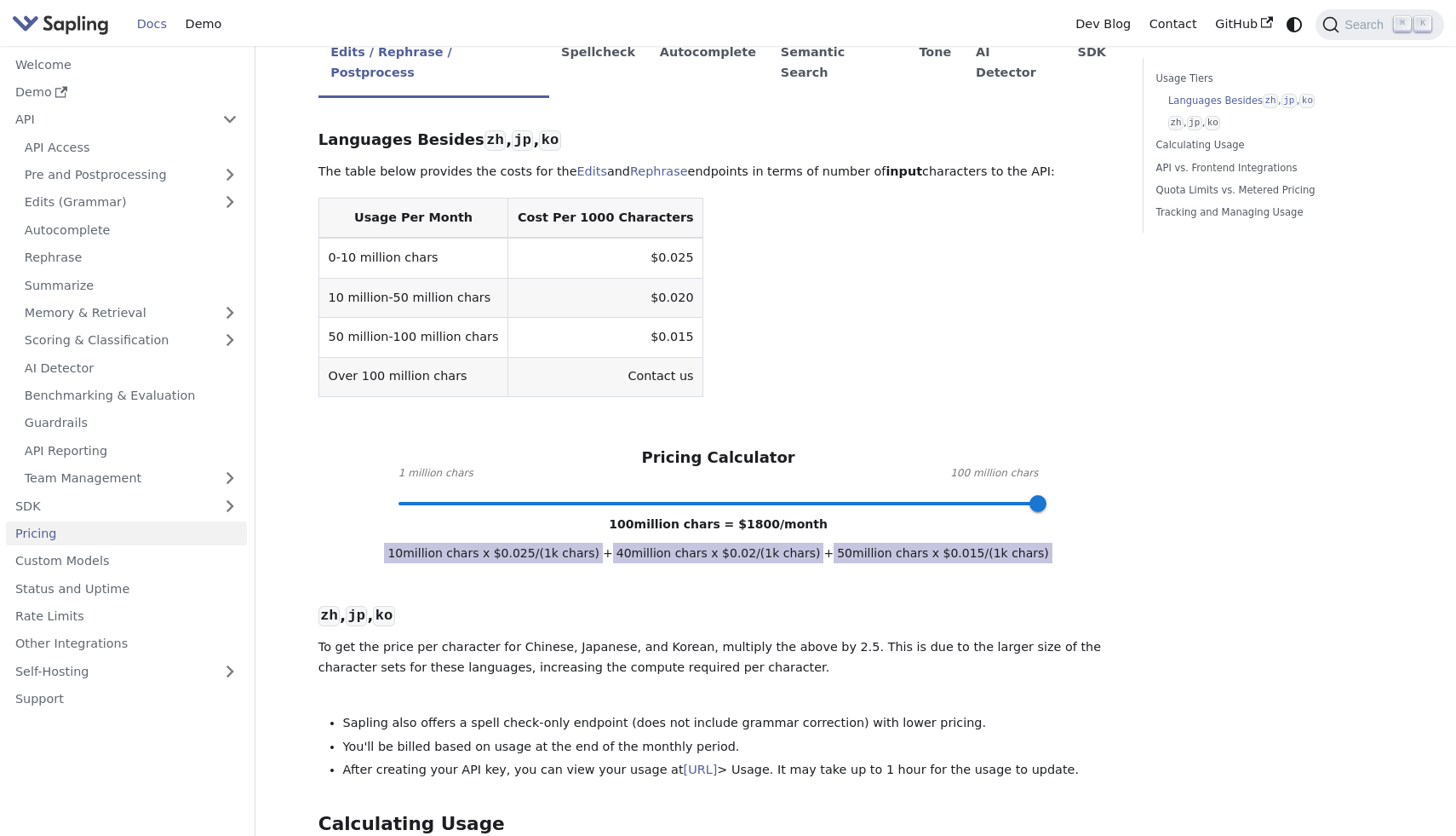
scroll to position [423, 0]
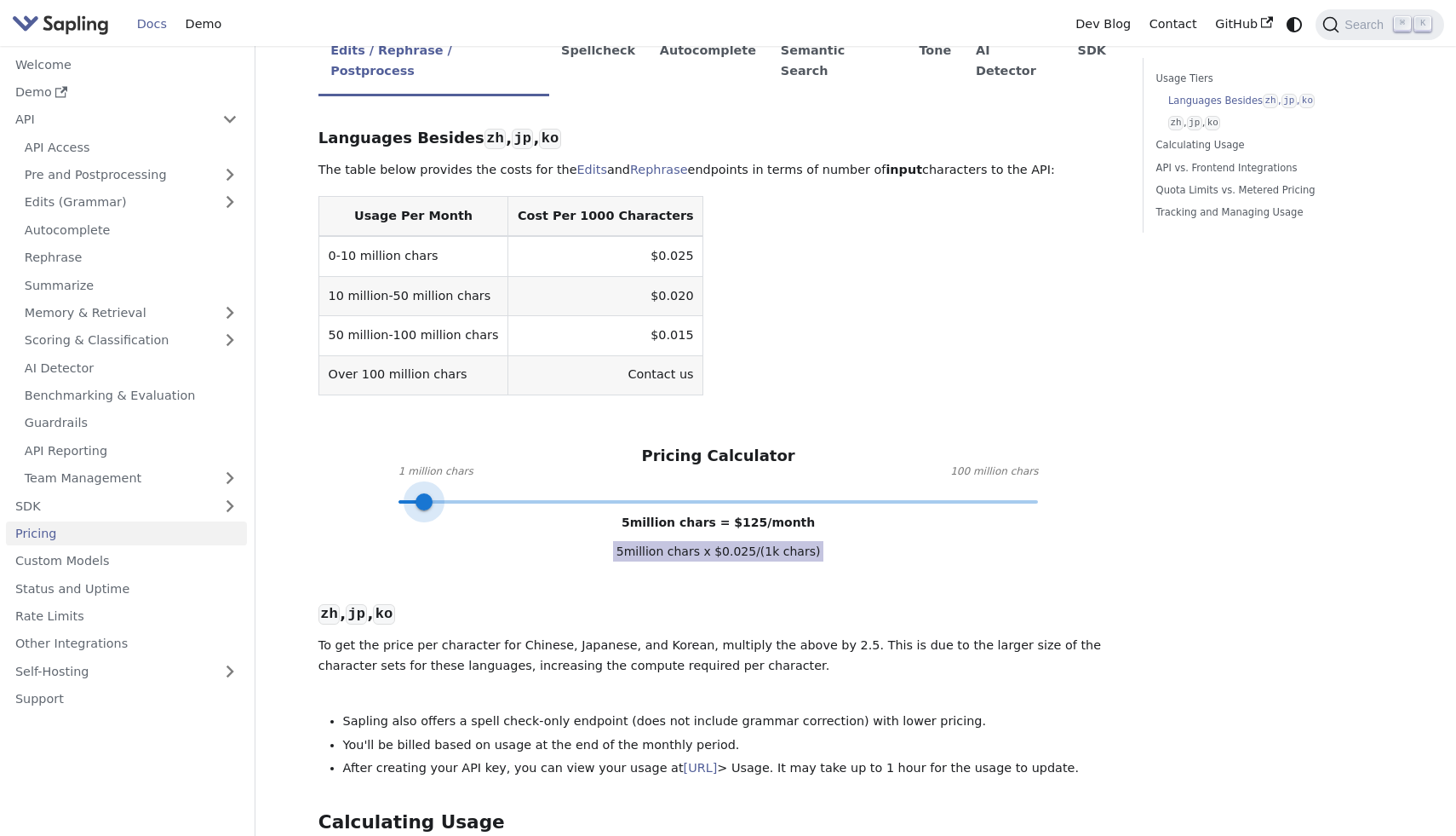
type input "1"
drag, startPoint x: 1036, startPoint y: 456, endPoint x: 348, endPoint y: 455, distance: 688.0
click at [348, 455] on div "Pricing Calculator 1 million chars 100 million chars 1 million chars = $ 25 /mo…" at bounding box center [718, 473] width 801 height 55
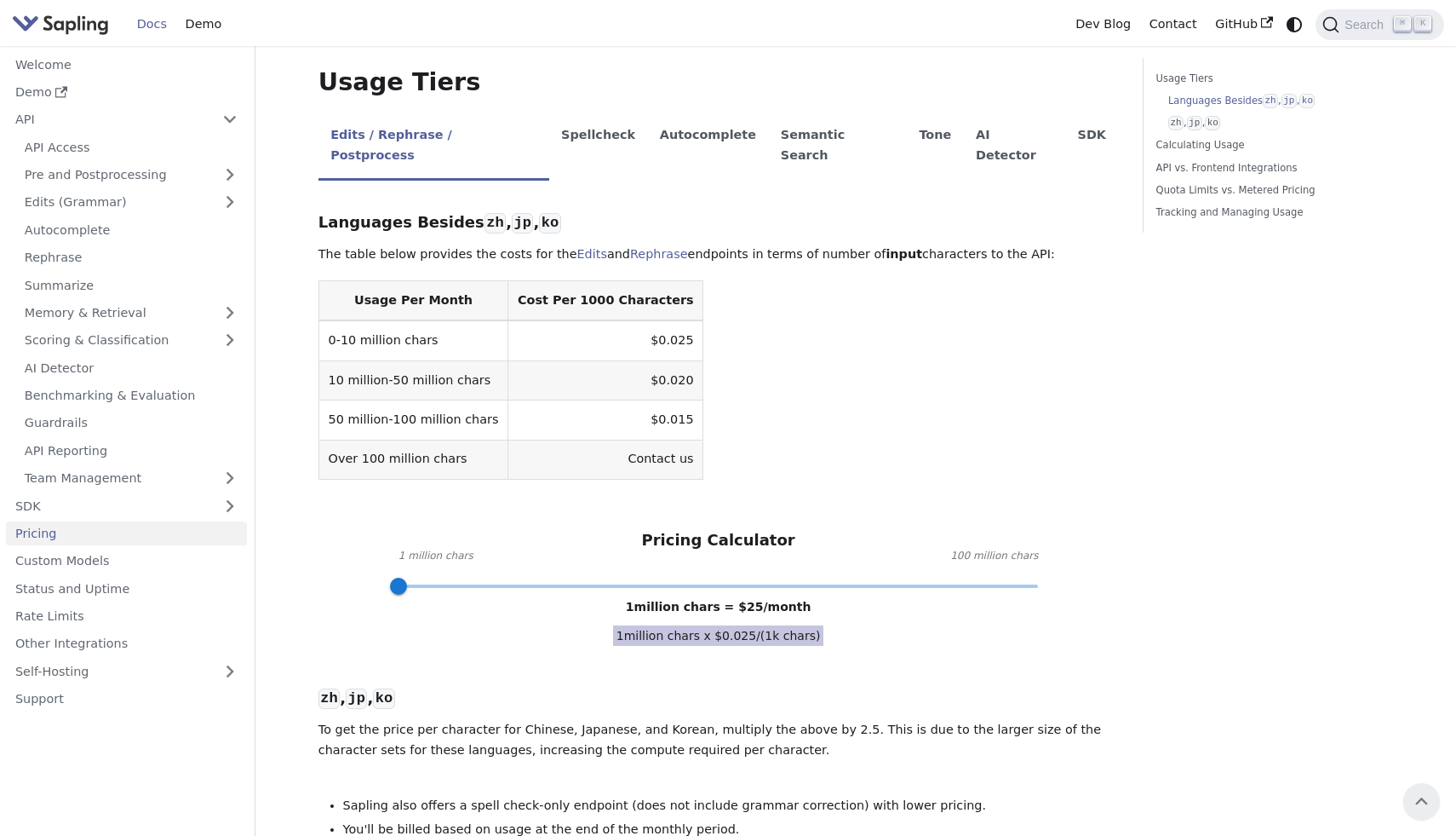
scroll to position [339, 0]
